Goal: Book appointment/travel/reservation

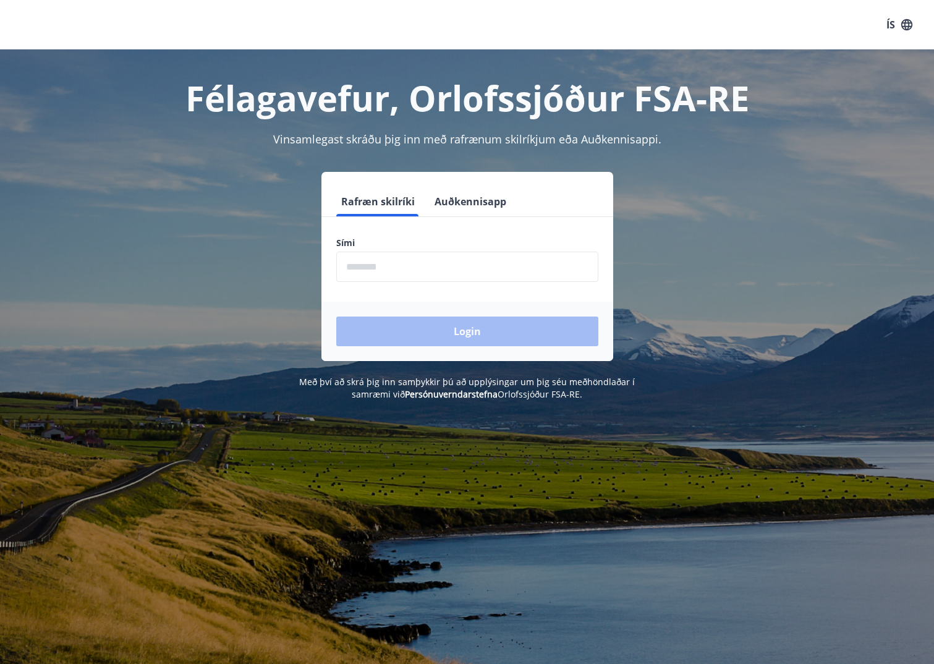
click at [440, 264] on input "phone" at bounding box center [467, 267] width 262 height 30
type input "********"
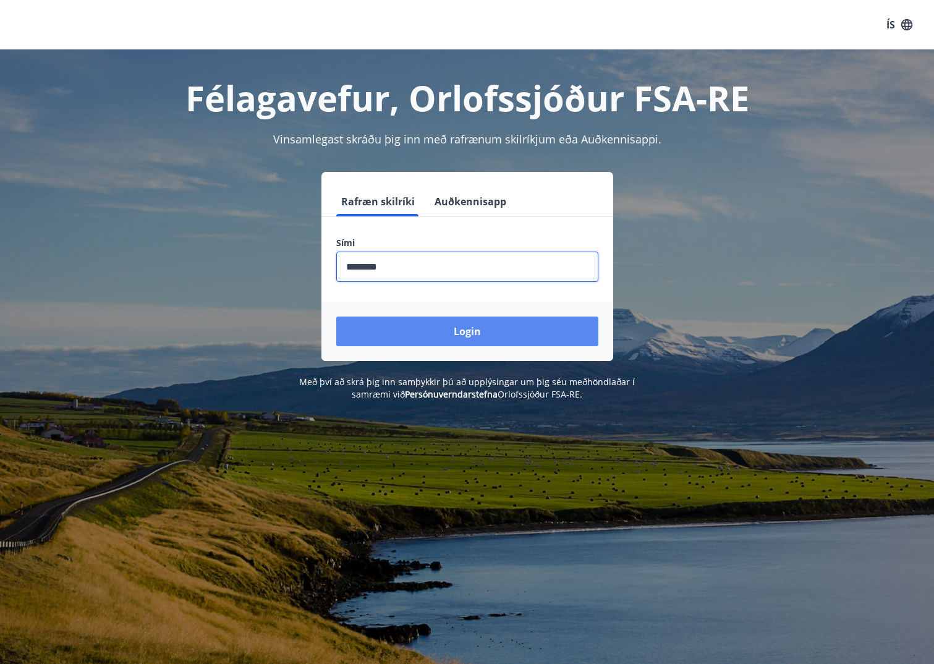
click at [409, 333] on button "Login" at bounding box center [467, 331] width 262 height 30
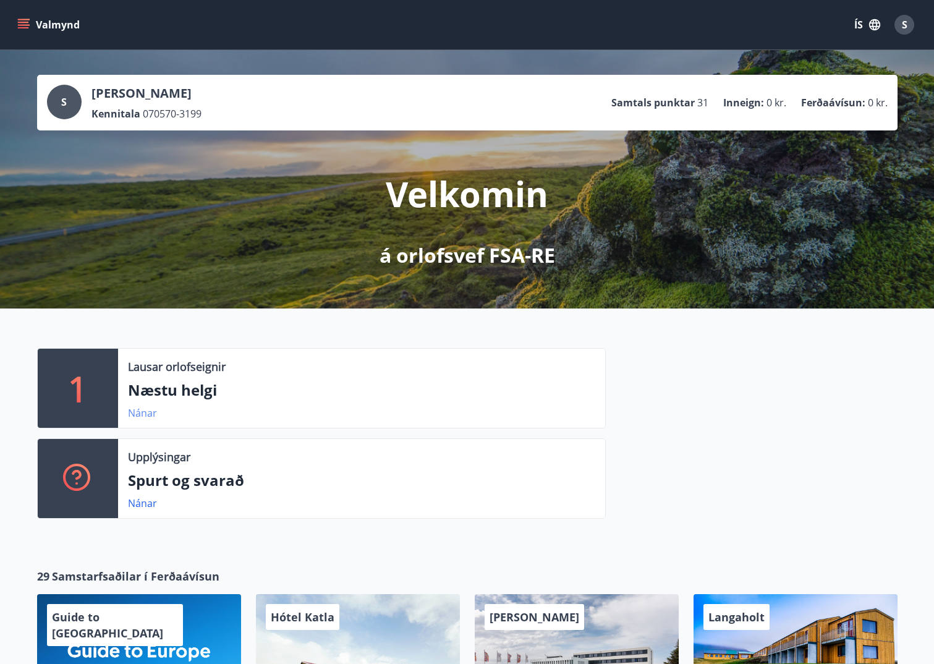
click at [143, 414] on link "Nánar" at bounding box center [142, 413] width 29 height 14
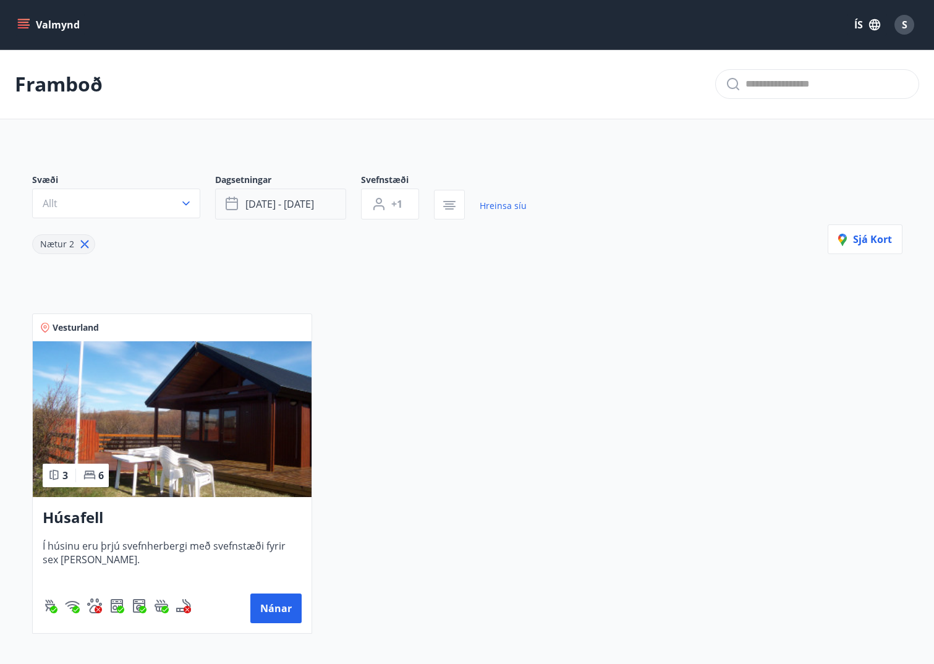
click at [287, 214] on button "[DATE] - [DATE]" at bounding box center [280, 204] width 131 height 31
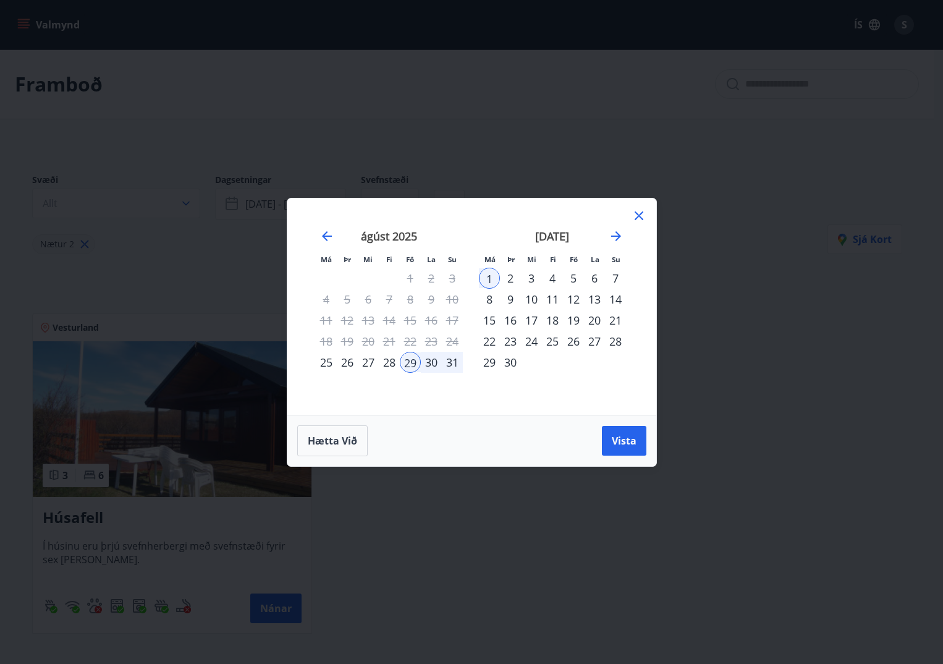
click at [628, 233] on div "[DATE] 1 2 3 4 5 6 7 8 9 10 11 12 13 14 15 16 17 18 19 20 21 22 23 24 25 26 27 …" at bounding box center [552, 314] width 163 height 203
click at [617, 232] on icon "Move forward to switch to the next month." at bounding box center [616, 236] width 15 height 15
click at [613, 230] on icon "Move forward to switch to the next month." at bounding box center [616, 236] width 15 height 15
click at [612, 230] on icon "Move forward to switch to the next month." at bounding box center [616, 236] width 15 height 15
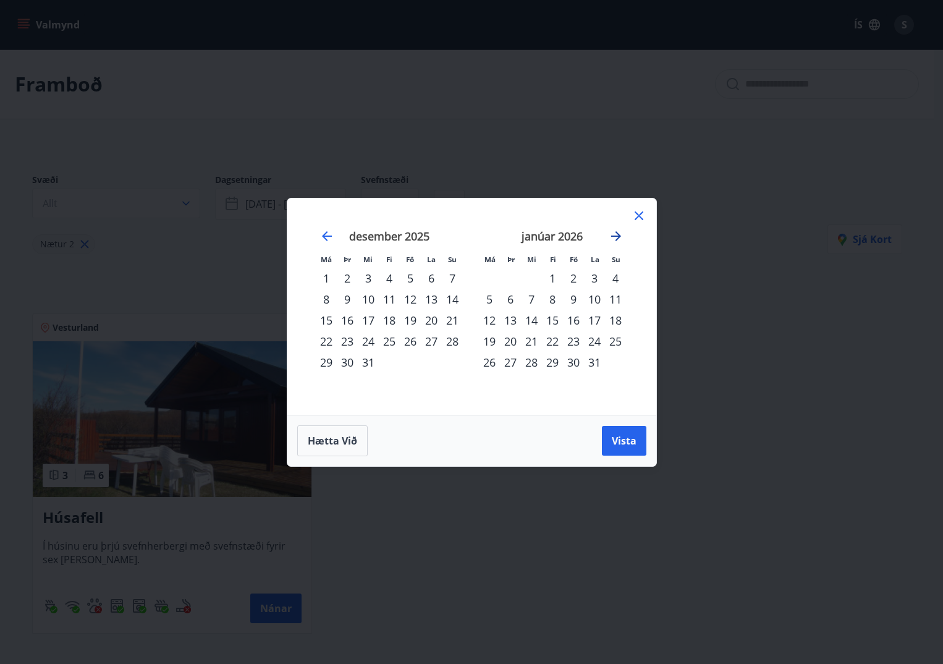
click at [613, 230] on icon "Move forward to switch to the next month." at bounding box center [616, 236] width 15 height 15
click at [408, 295] on div "6" at bounding box center [410, 299] width 21 height 21
click at [324, 321] on div "9" at bounding box center [326, 320] width 21 height 21
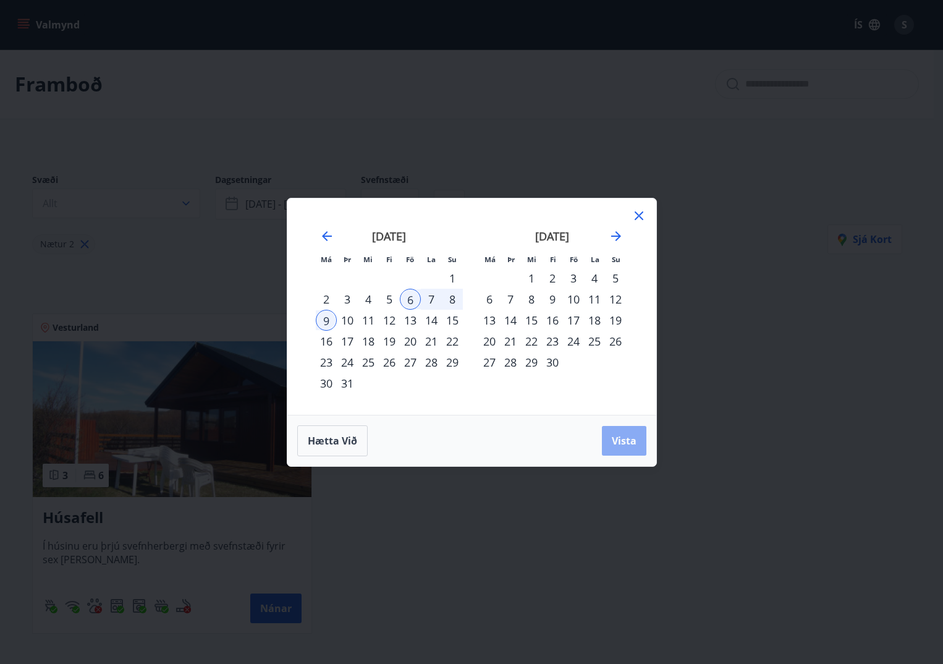
click at [629, 439] on span "Vista" at bounding box center [624, 441] width 25 height 14
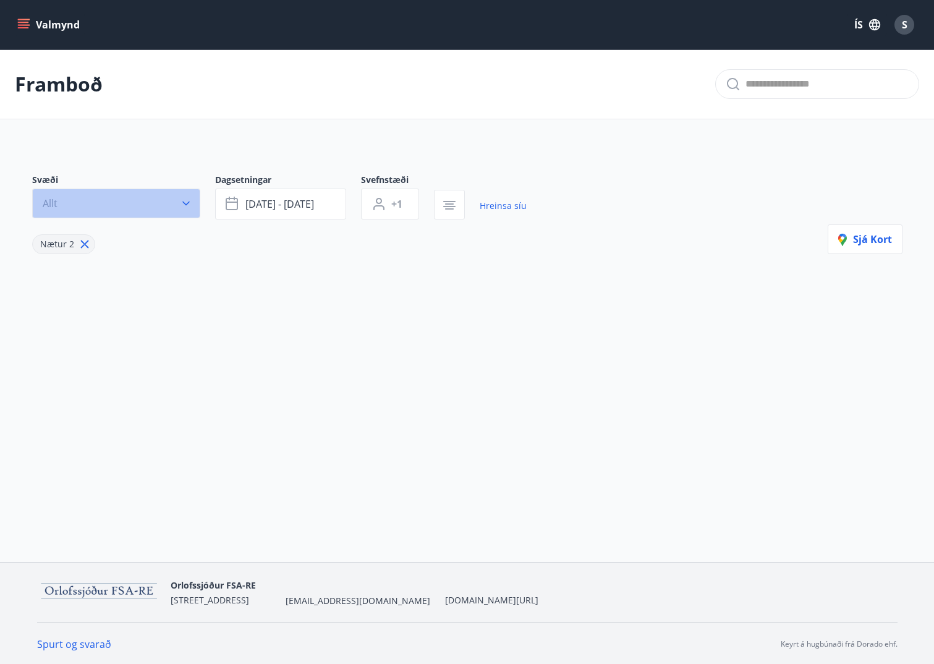
click at [184, 205] on icon "button" at bounding box center [186, 203] width 12 height 12
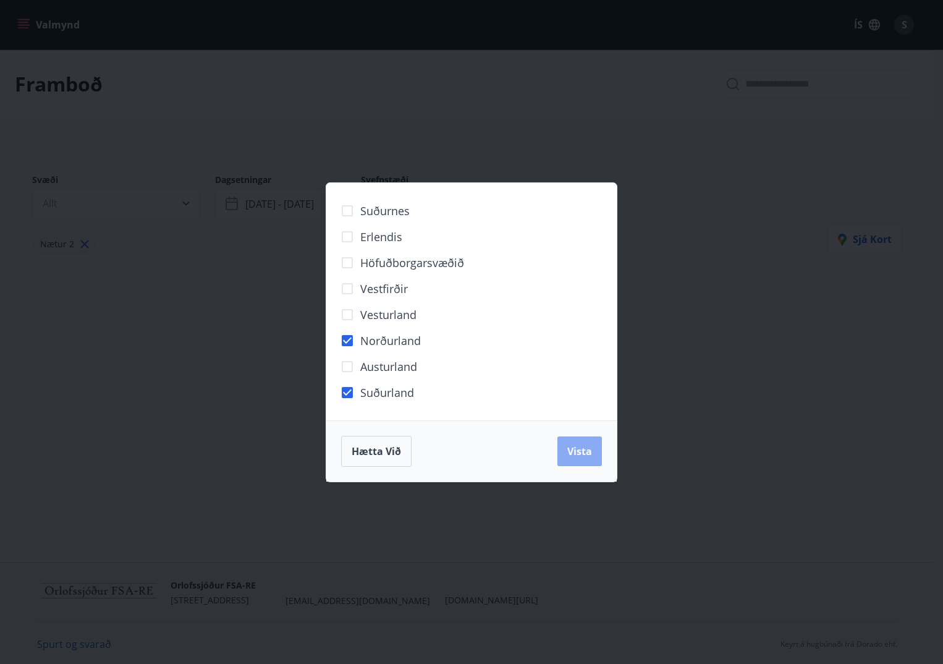
click at [584, 446] on span "Vista" at bounding box center [579, 451] width 25 height 14
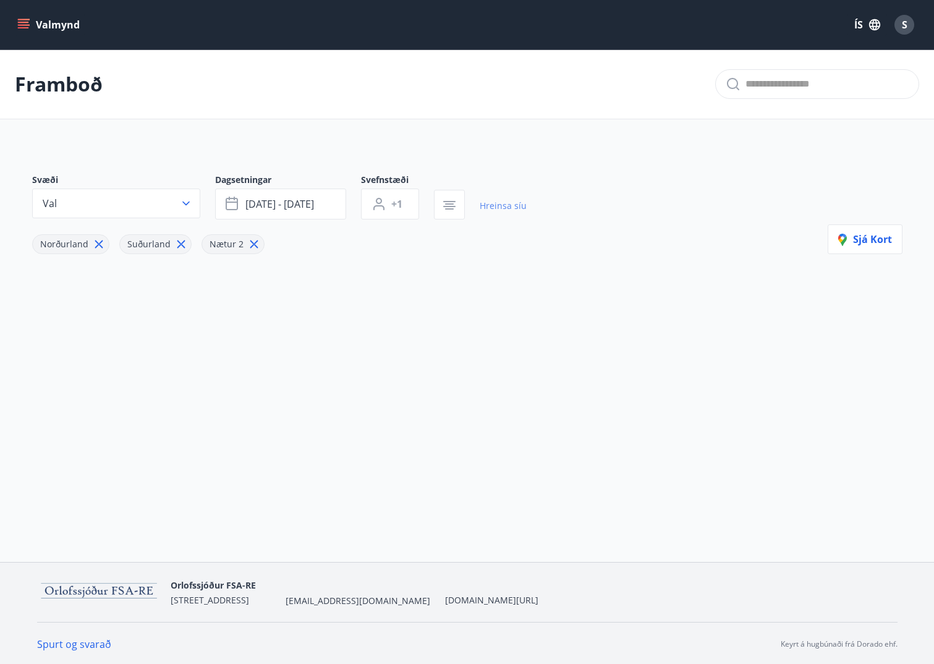
click at [501, 198] on link "Hreinsa síu" at bounding box center [503, 205] width 47 height 27
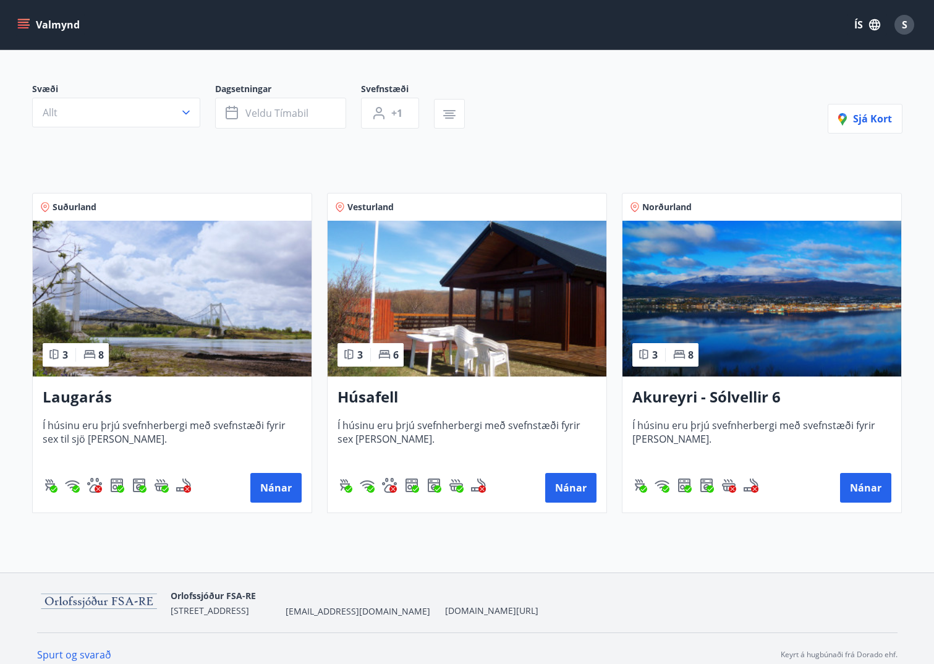
scroll to position [103, 0]
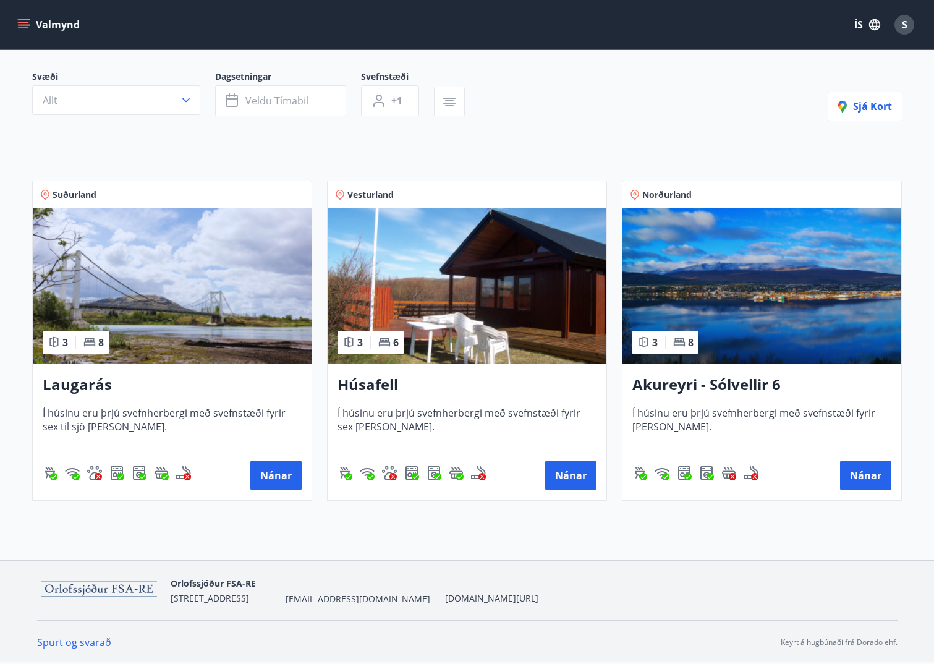
click at [724, 388] on h3 "Akureyri - Sólvellir 6" at bounding box center [761, 385] width 259 height 22
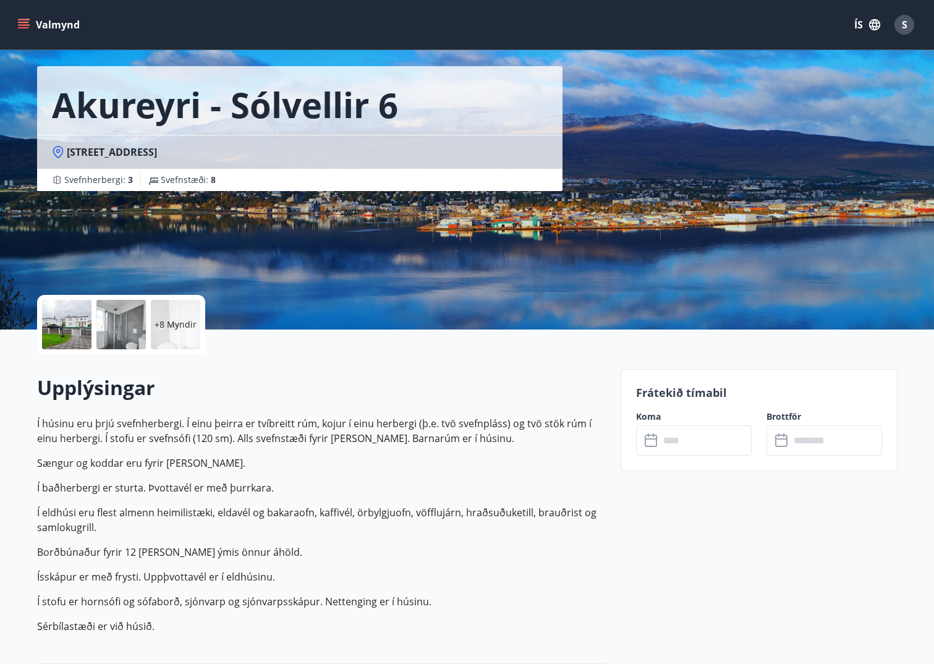
scroll to position [185, 0]
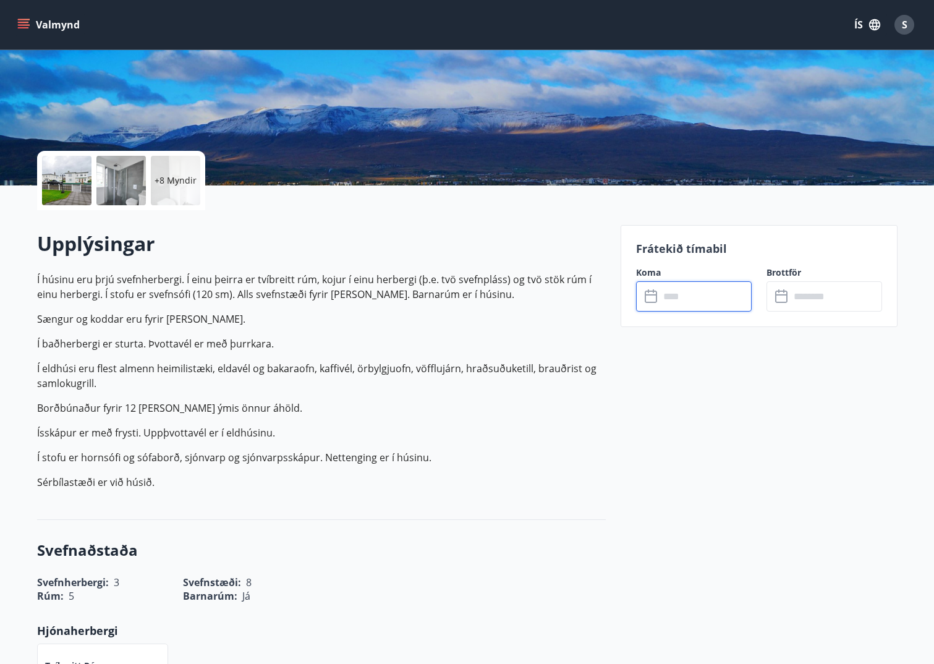
click at [693, 292] on input "text" at bounding box center [705, 296] width 92 height 30
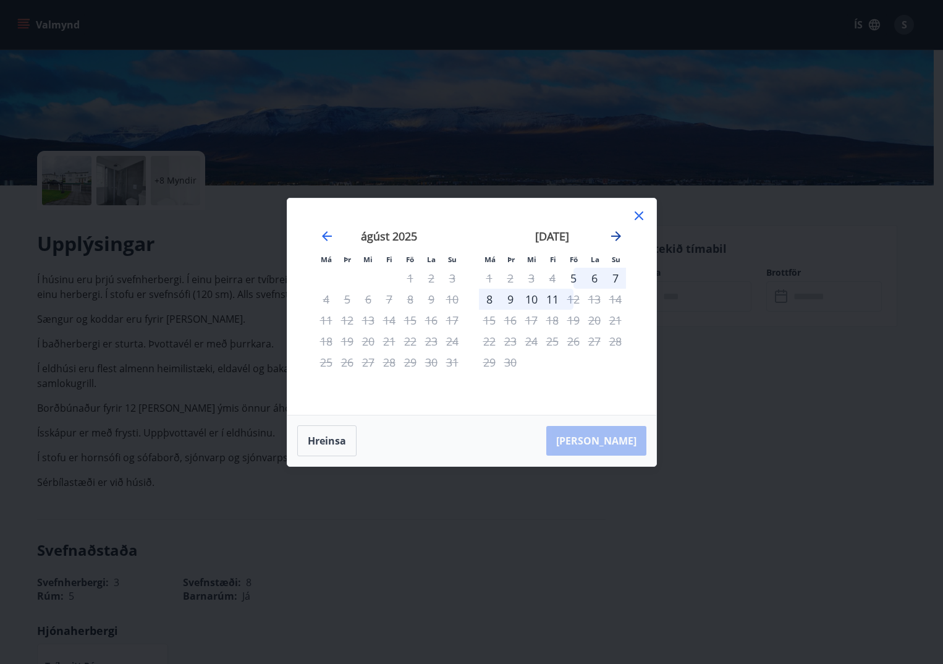
click at [619, 235] on icon "Move forward to switch to the next month." at bounding box center [616, 236] width 10 height 10
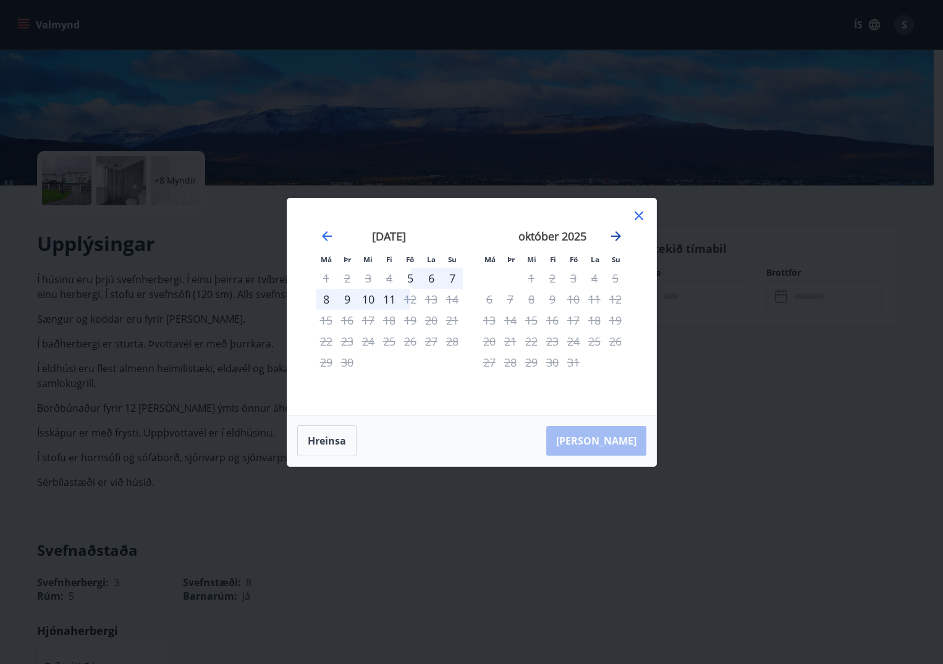
click at [619, 235] on icon "Move forward to switch to the next month." at bounding box center [616, 236] width 10 height 10
click at [624, 234] on div "janúar 2026" at bounding box center [552, 240] width 147 height 54
click at [617, 234] on icon "Move forward to switch to the next month." at bounding box center [616, 236] width 15 height 15
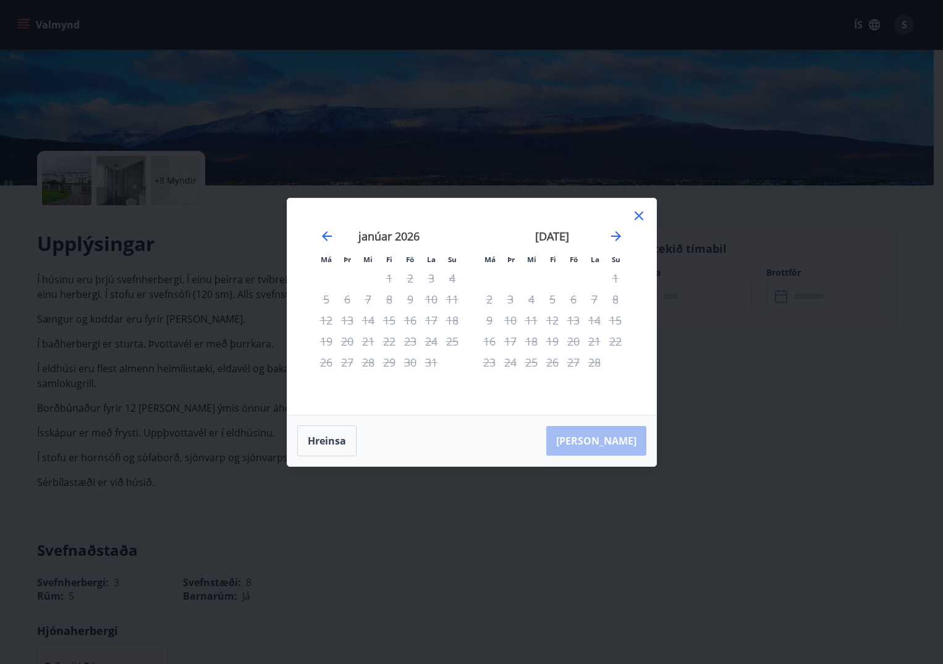
click at [636, 216] on icon at bounding box center [639, 215] width 15 height 15
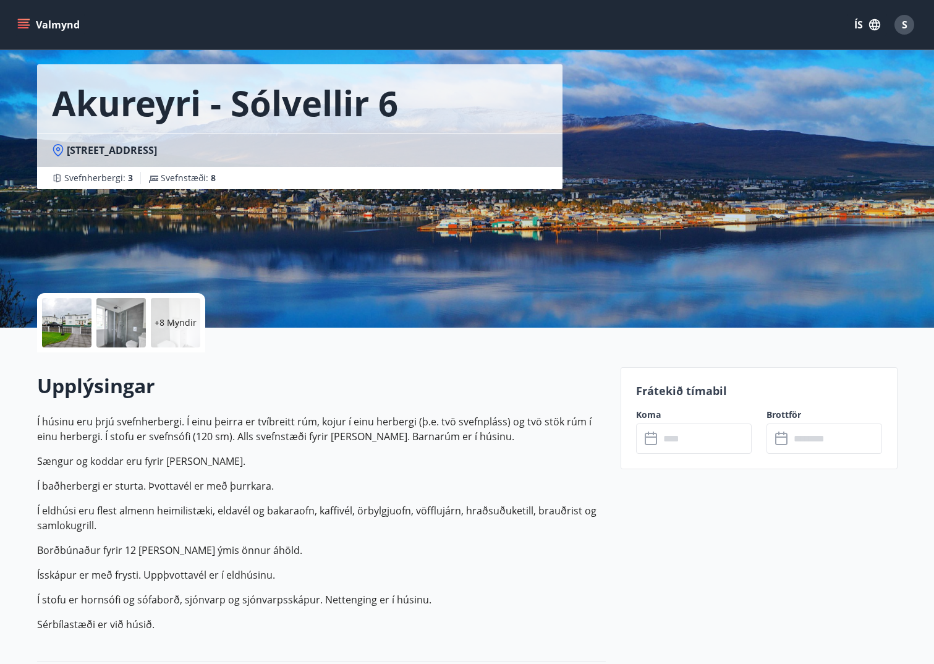
scroll to position [0, 0]
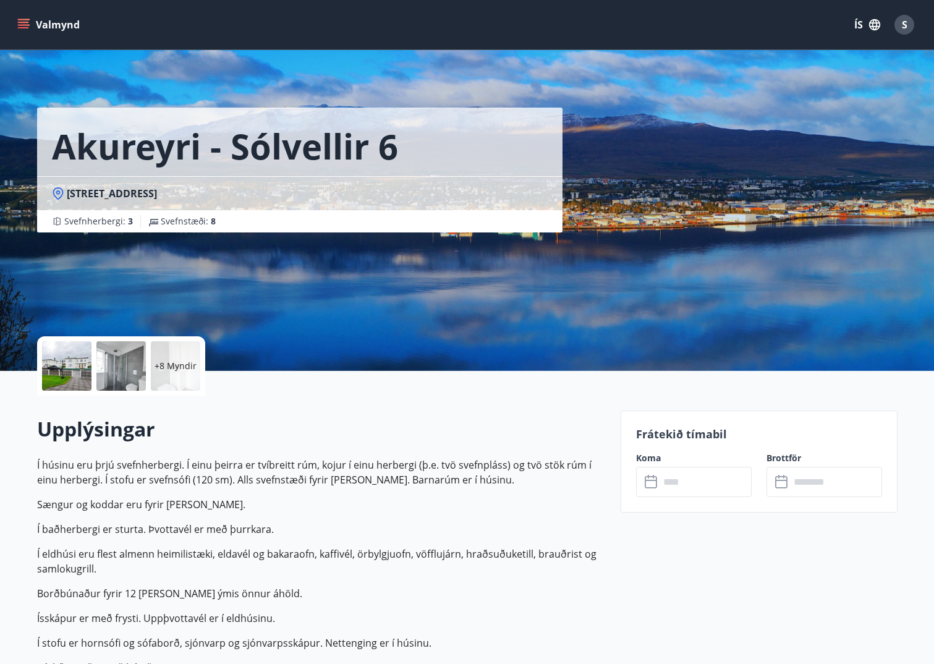
click at [51, 25] on button "Valmynd" at bounding box center [50, 25] width 70 height 22
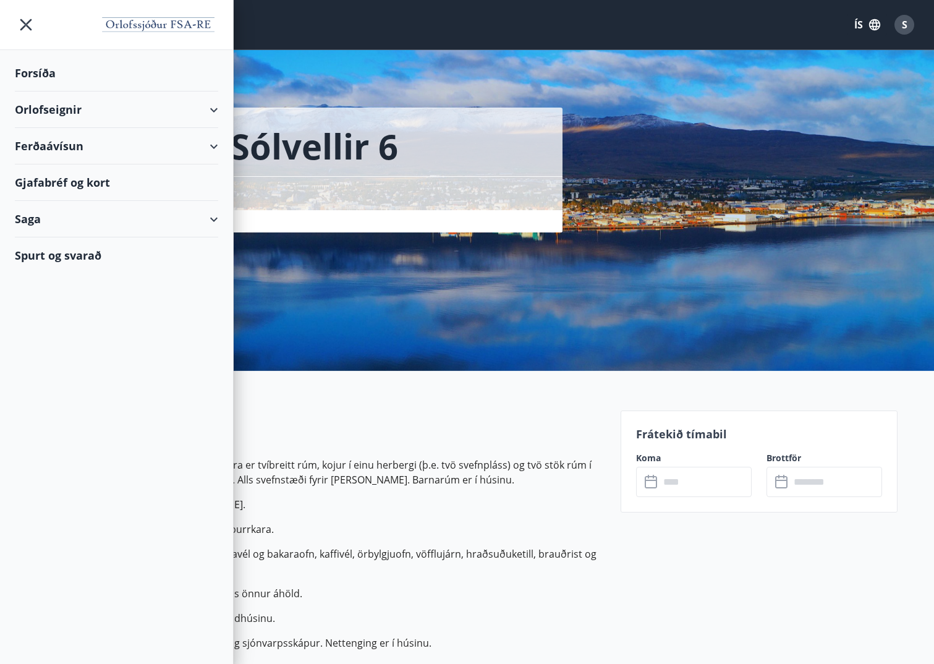
click at [579, 323] on div "Akureyri - Sólvellir 6 Sólvellir 6, [GEOGRAPHIC_DATA] : 3 Svefnstæði : 8" at bounding box center [324, 185] width 574 height 371
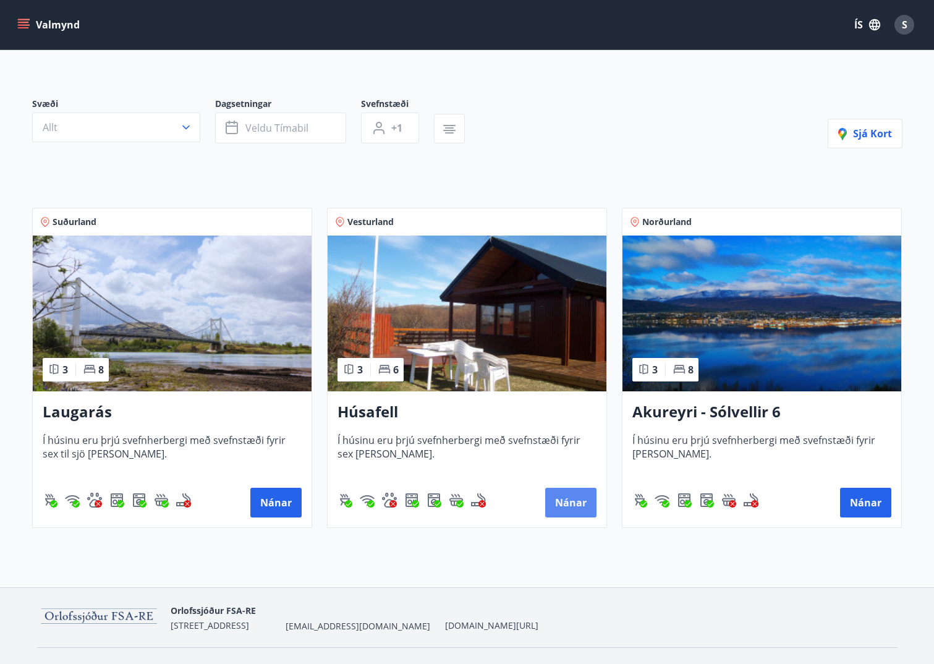
scroll to position [103, 0]
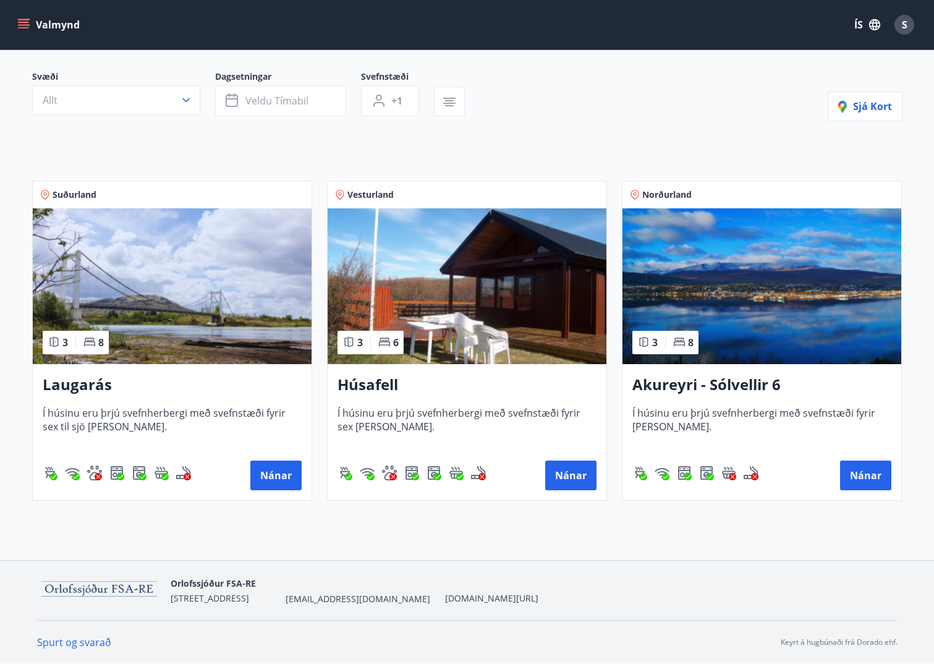
click at [166, 318] on img at bounding box center [172, 286] width 279 height 156
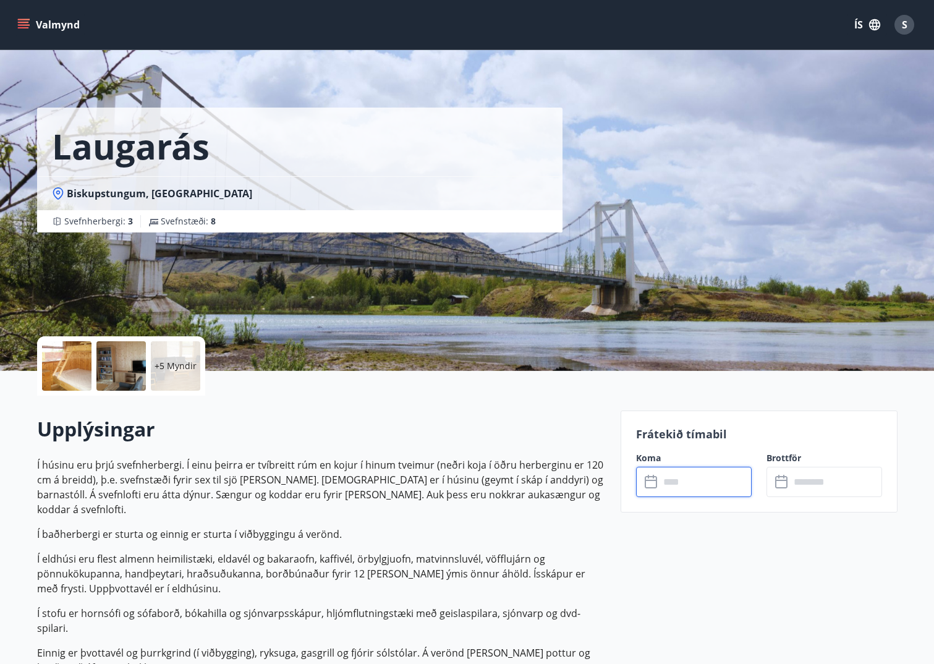
click at [687, 482] on input "text" at bounding box center [705, 482] width 92 height 30
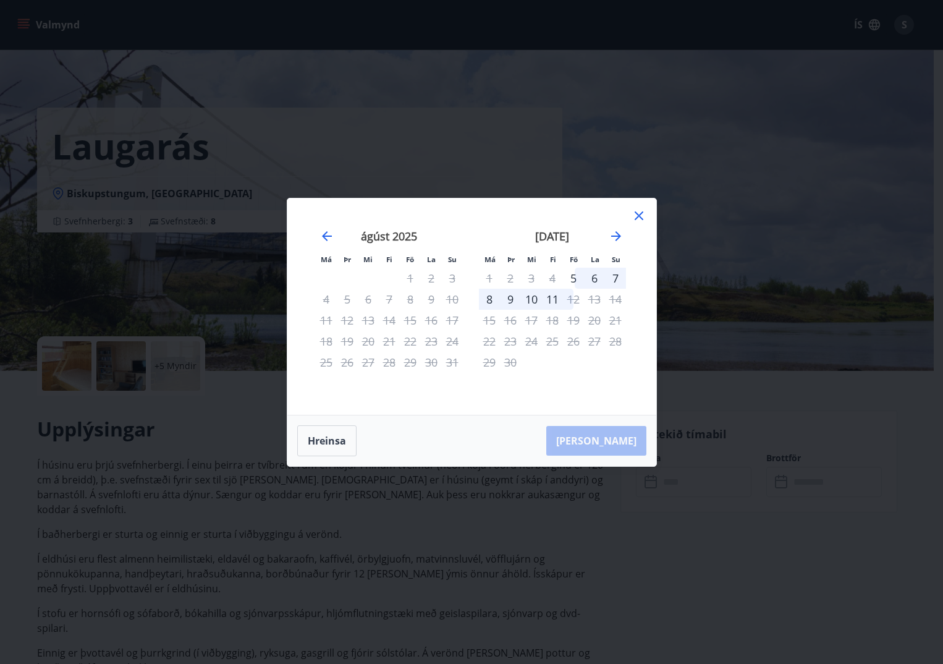
click at [646, 213] on icon at bounding box center [639, 215] width 15 height 15
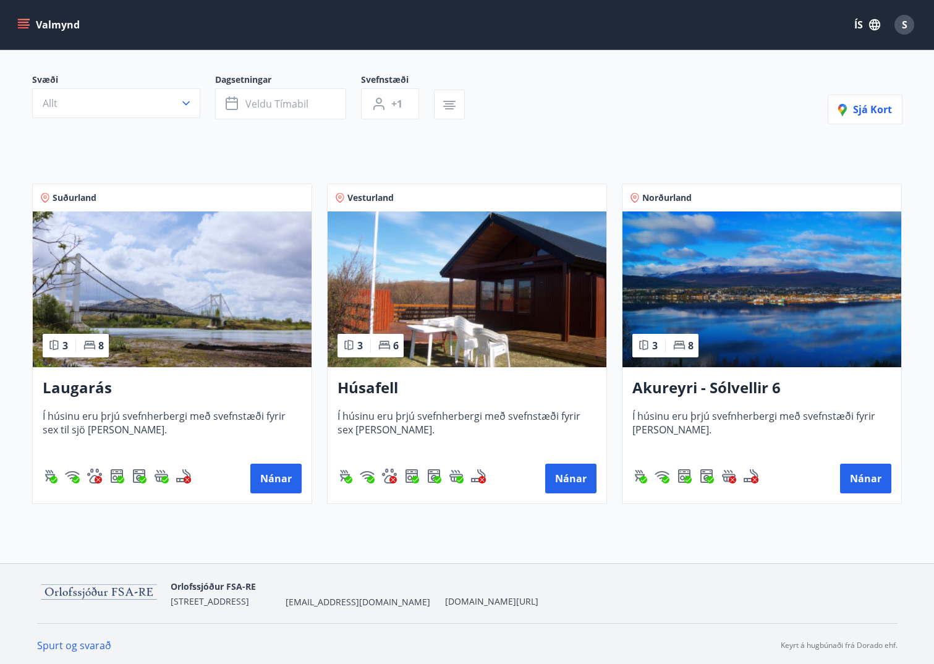
scroll to position [103, 0]
